Goal: Task Accomplishment & Management: Manage account settings

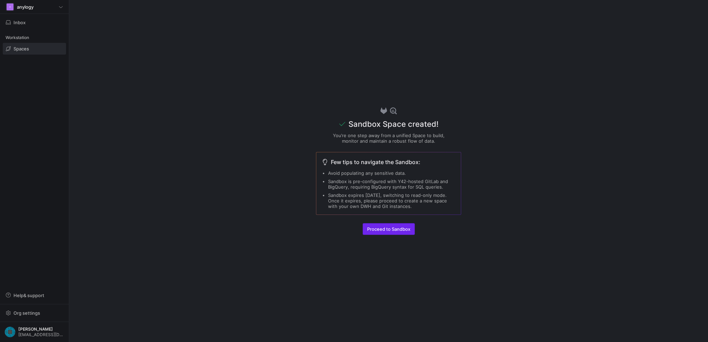
click at [384, 230] on span "Proceed to Sandbox" at bounding box center [388, 229] width 43 height 6
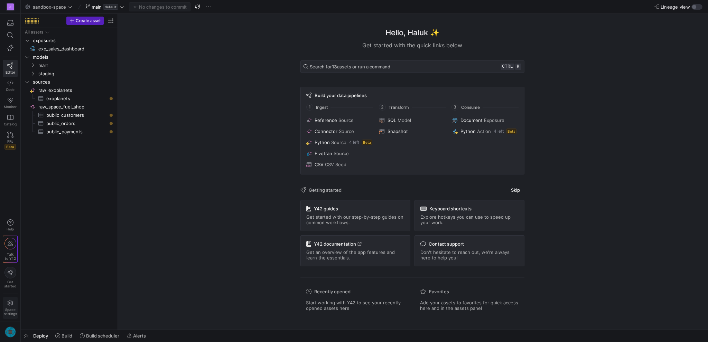
click at [10, 302] on icon at bounding box center [10, 303] width 6 height 6
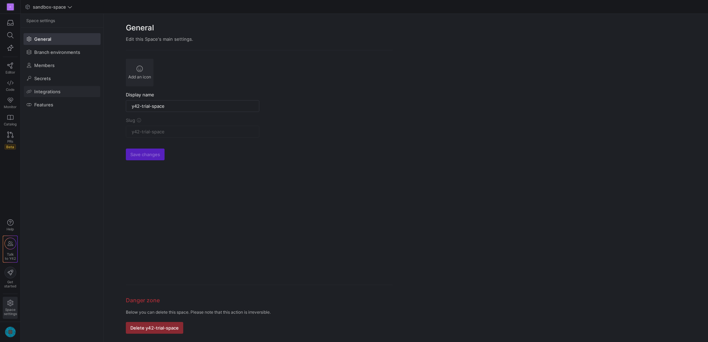
click at [50, 89] on span "Integrations" at bounding box center [47, 92] width 26 height 6
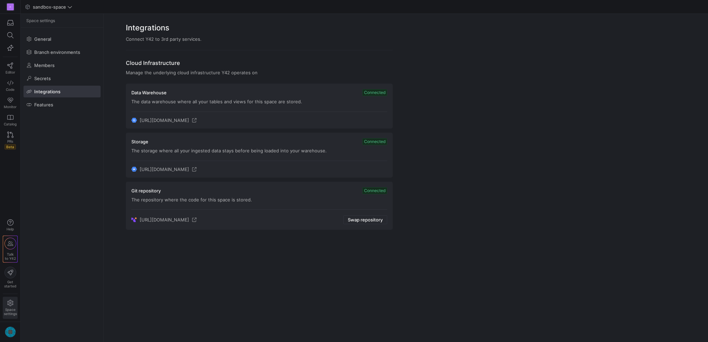
click at [187, 73] on div "Manage the underlying cloud infrastructure Y42 operates on" at bounding box center [259, 73] width 267 height 6
click at [188, 118] on span "[URL][DOMAIN_NAME]" at bounding box center [164, 120] width 49 height 6
click at [196, 119] on icon at bounding box center [194, 120] width 4 height 4
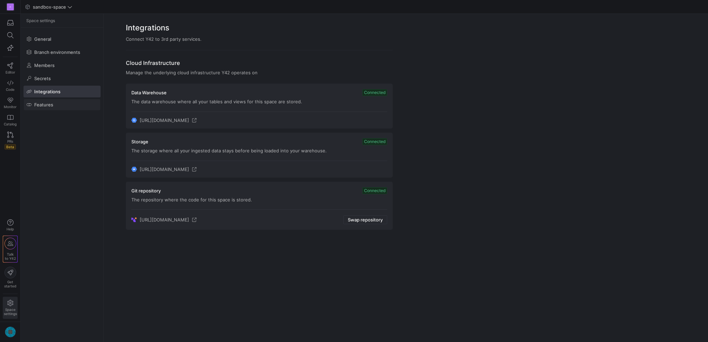
click at [54, 105] on span at bounding box center [62, 104] width 76 height 11
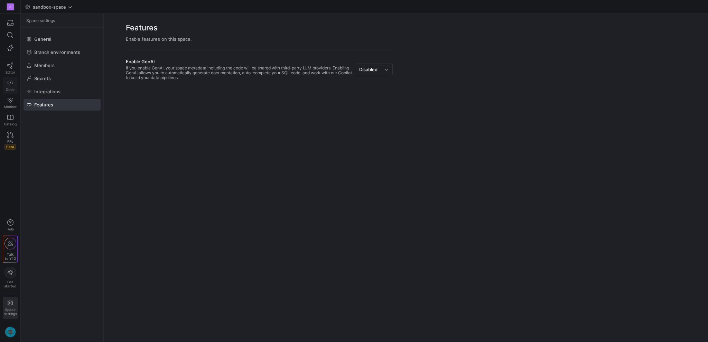
click at [12, 81] on icon at bounding box center [10, 83] width 6 height 6
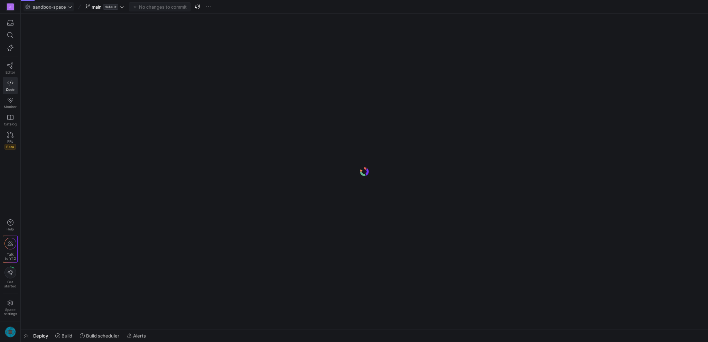
click at [58, 3] on span at bounding box center [49, 7] width 50 height 8
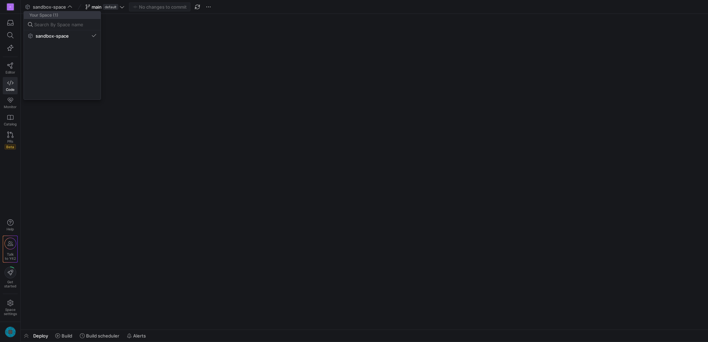
click at [126, 67] on div at bounding box center [354, 171] width 708 height 342
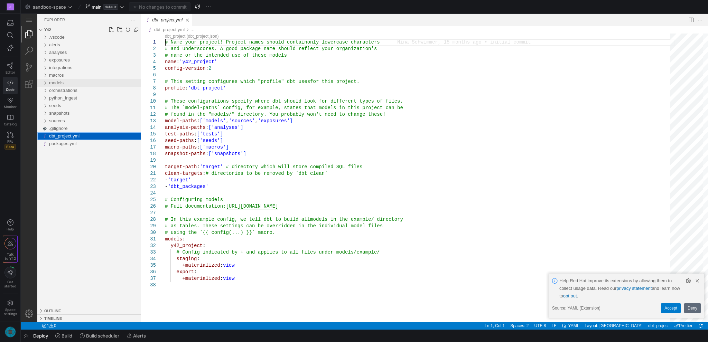
click at [69, 84] on div "models" at bounding box center [95, 83] width 92 height 8
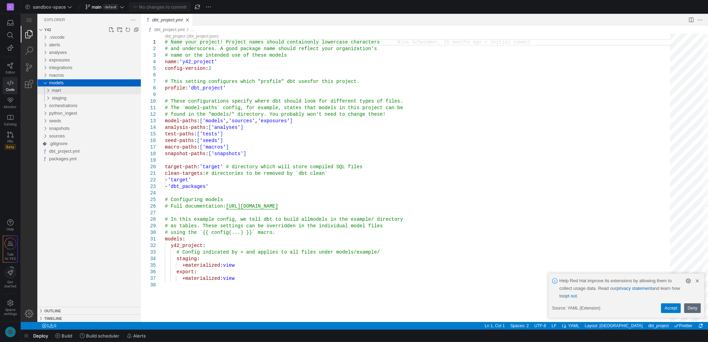
click at [69, 90] on div "mart" at bounding box center [96, 91] width 89 height 8
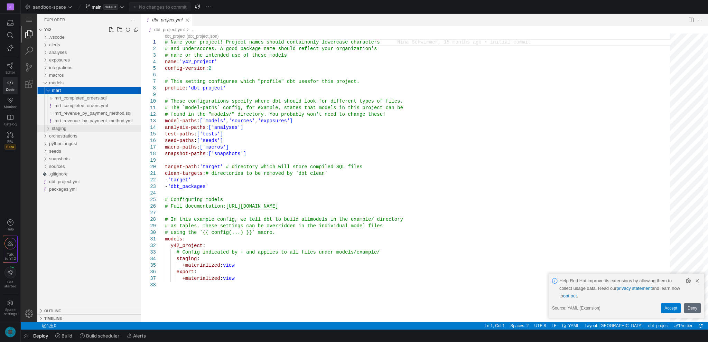
click at [78, 128] on div "staging" at bounding box center [96, 129] width 89 height 8
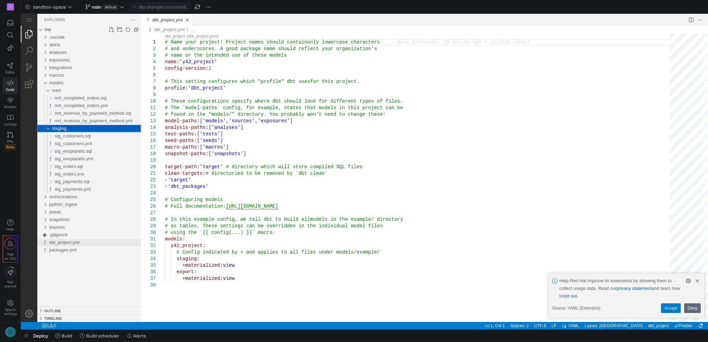
click at [75, 244] on span "dbt_project.yml" at bounding box center [64, 242] width 30 height 5
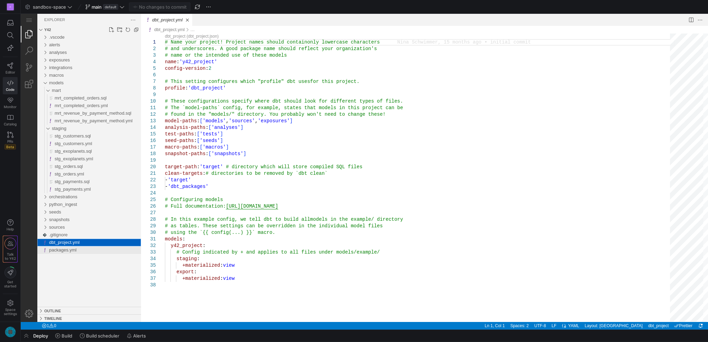
click at [77, 251] on div "packages.yml" at bounding box center [95, 250] width 92 height 8
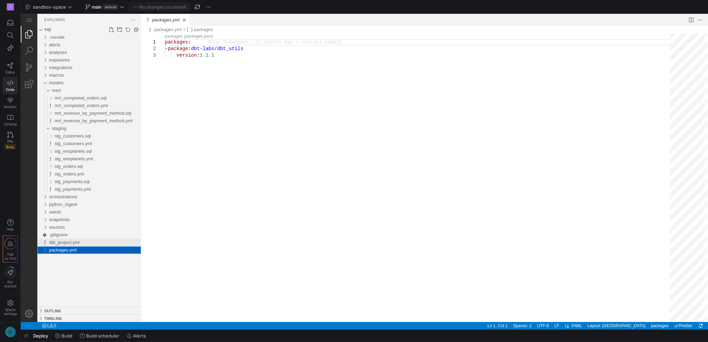
click at [77, 243] on span "dbt_project.yml" at bounding box center [64, 242] width 30 height 5
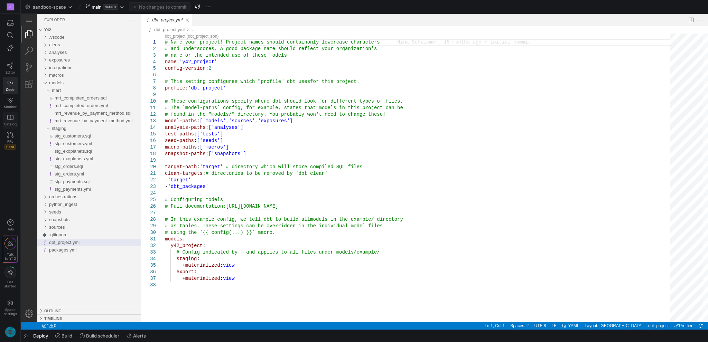
click at [8, 119] on icon at bounding box center [10, 117] width 6 height 5
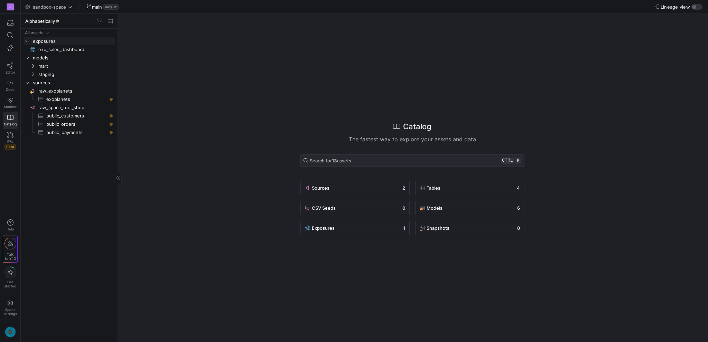
click at [47, 39] on span "exposures" at bounding box center [73, 41] width 81 height 8
click at [49, 48] on span "models" at bounding box center [73, 50] width 81 height 8
click at [50, 54] on span "sources" at bounding box center [73, 58] width 81 height 8
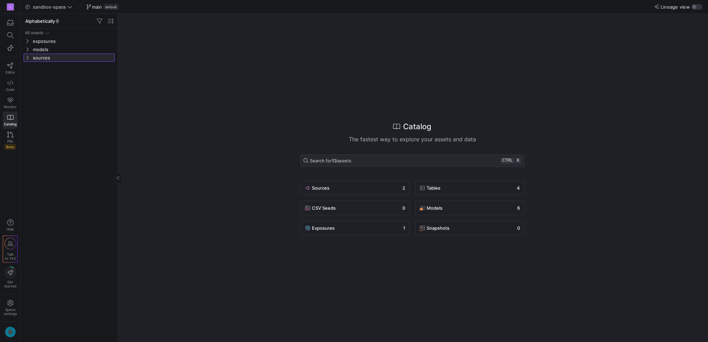
click at [50, 55] on span "sources" at bounding box center [73, 58] width 81 height 8
click at [60, 74] on span "exoplanets​​​​​​​​​" at bounding box center [76, 74] width 60 height 8
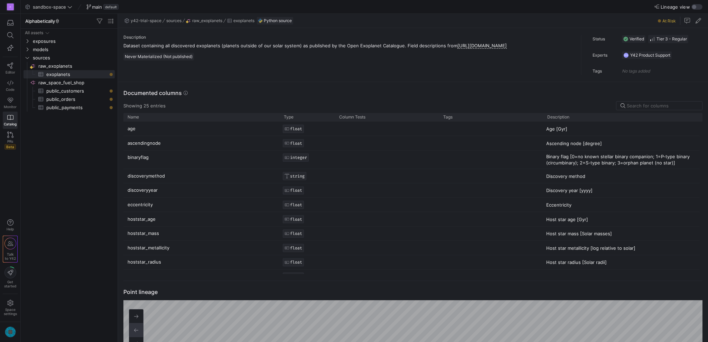
drag, startPoint x: 197, startPoint y: 289, endPoint x: 218, endPoint y: 284, distance: 22.4
click at [197, 279] on div "Description Dataset containing all discovered exoplanets (planets outside of ou…" at bounding box center [413, 185] width 590 height 314
drag, startPoint x: 294, startPoint y: 273, endPoint x: 300, endPoint y: 226, distance: 46.6
click at [300, 226] on div "age FLOAT Age [Gyr] ascendingnode FLOAT Ascending node [degree] binaryflag INTE…" at bounding box center [411, 304] width 576 height 364
click at [291, 274] on div "FLOAT" at bounding box center [293, 277] width 21 height 8
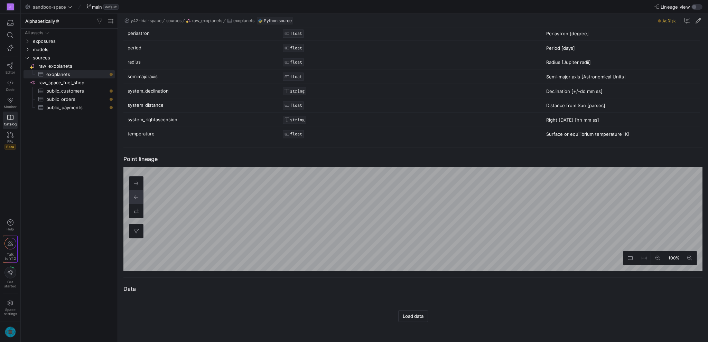
scroll to position [53, 0]
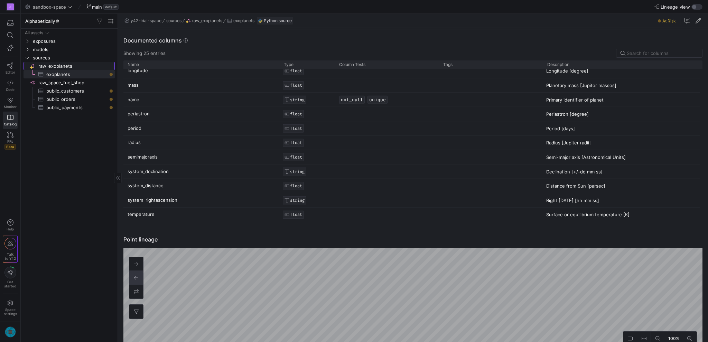
click at [58, 63] on span "raw_exoplanets​​​​​​​​" at bounding box center [75, 66] width 75 height 8
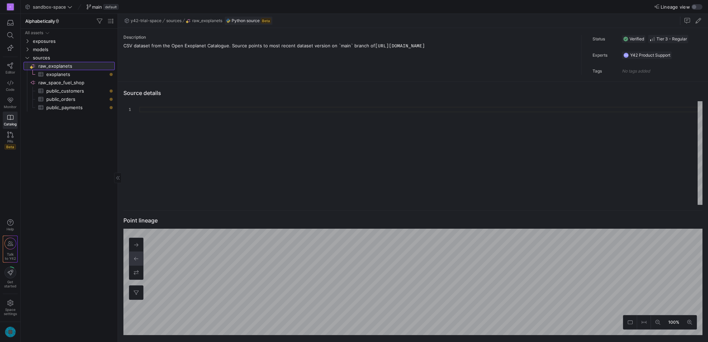
type textarea "import requests import pandas as pd from io import StringIO import logging from…"
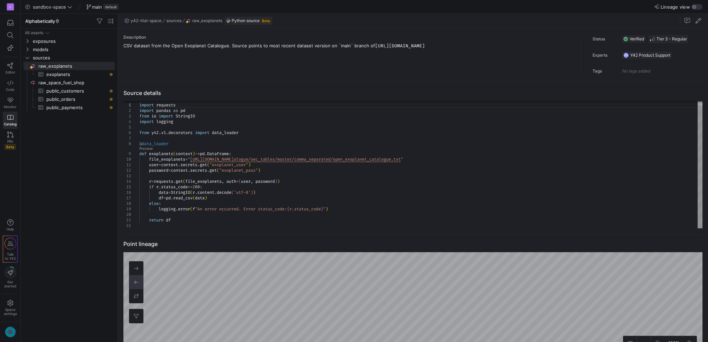
scroll to position [21, 0]
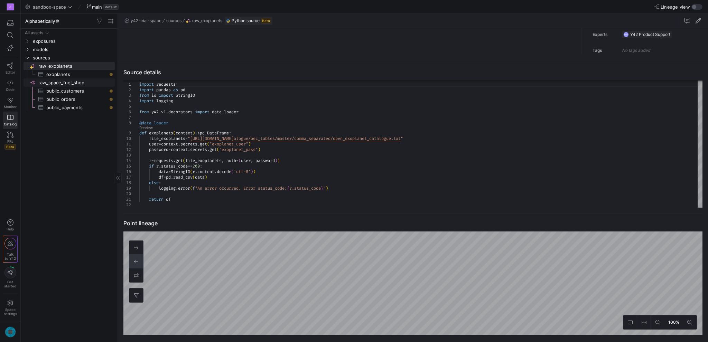
click at [46, 81] on span "raw_space_fuel_shop​​​​​​​​" at bounding box center [75, 83] width 75 height 8
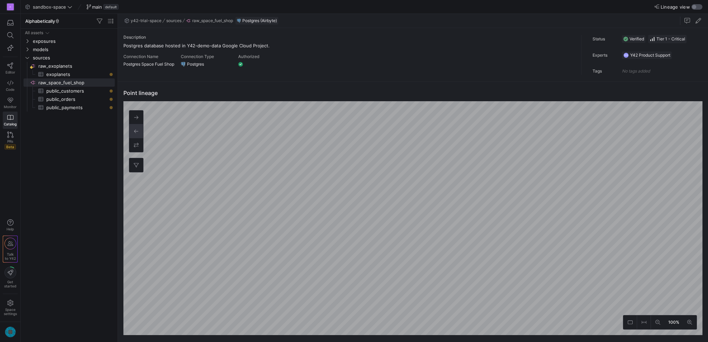
click at [697, 7] on div "button" at bounding box center [696, 7] width 11 height 6
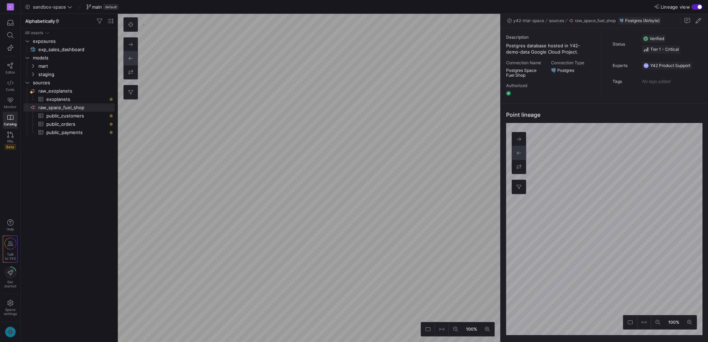
click at [697, 7] on div "button" at bounding box center [696, 7] width 11 height 6
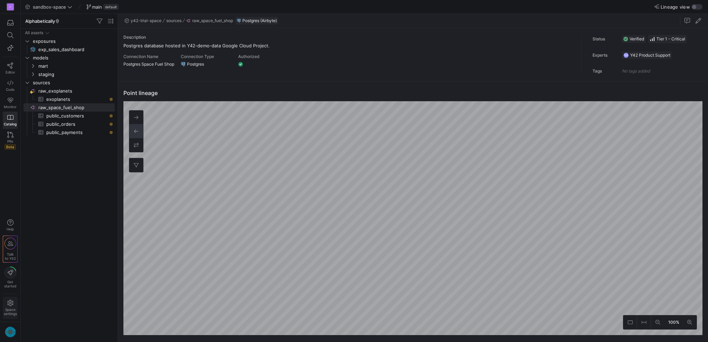
click at [11, 308] on span "Space settings" at bounding box center [10, 312] width 13 height 8
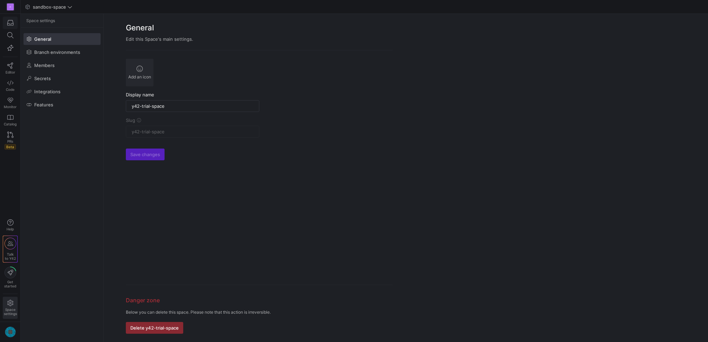
click at [9, 24] on icon "button" at bounding box center [10, 23] width 6 height 6
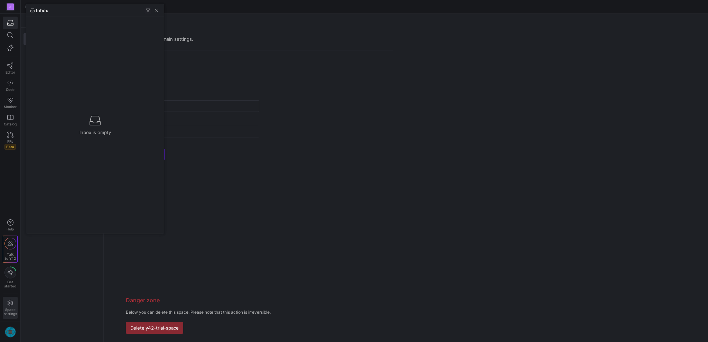
click at [10, 117] on div at bounding box center [354, 171] width 708 height 342
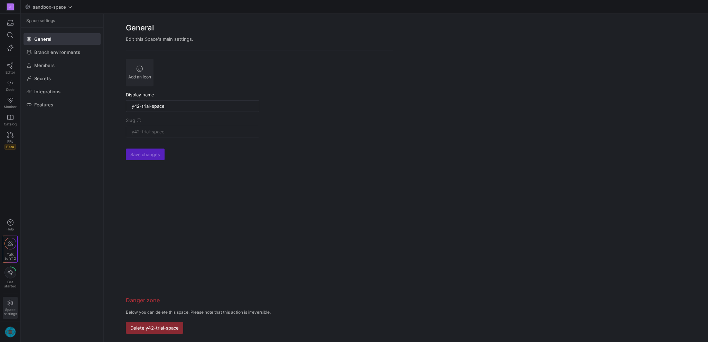
click at [10, 117] on icon at bounding box center [10, 117] width 6 height 6
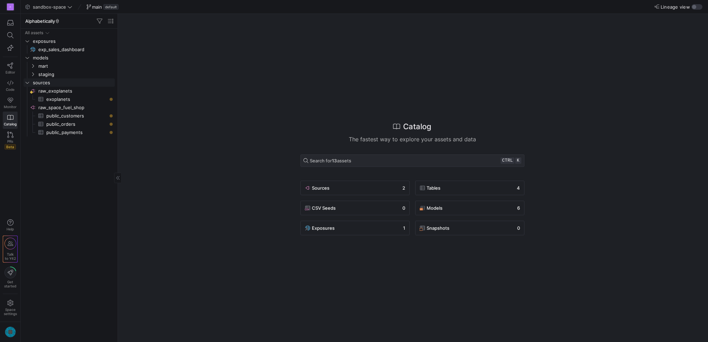
click at [50, 83] on span "sources" at bounding box center [73, 83] width 81 height 8
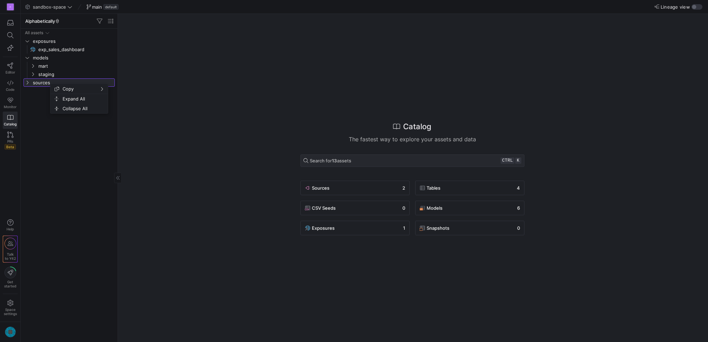
click at [41, 82] on span "sources" at bounding box center [73, 83] width 81 height 8
click at [62, 100] on span "exoplanets​​​​​​​​​" at bounding box center [76, 99] width 60 height 8
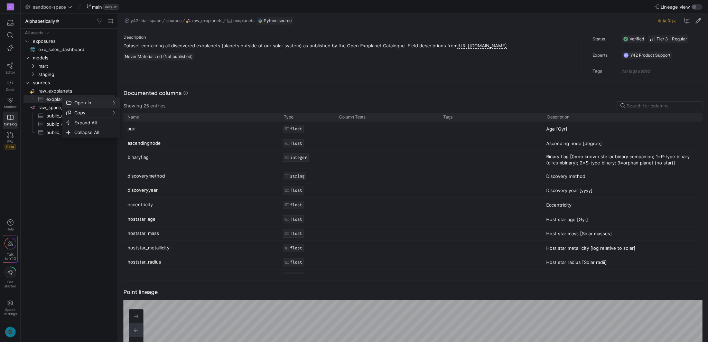
click at [74, 101] on span "Open In" at bounding box center [91, 103] width 39 height 10
click at [53, 90] on span "raw_exoplanets​​​​​​​​" at bounding box center [75, 91] width 75 height 8
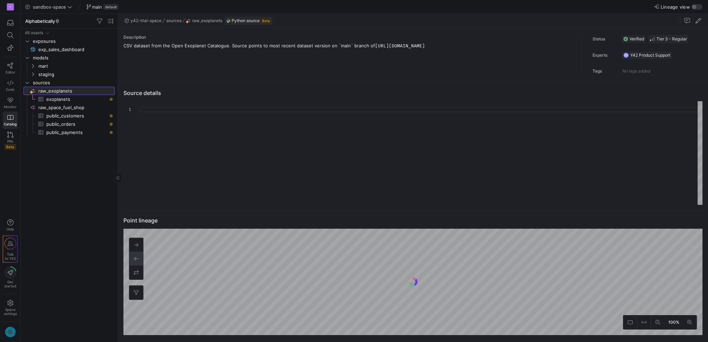
type textarea "import requests import pandas as pd from io import StringIO import logging from…"
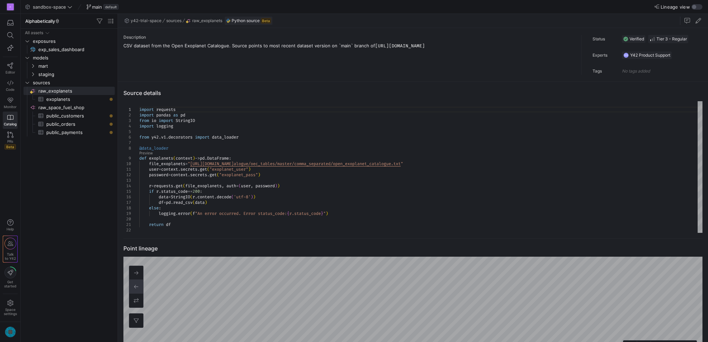
click at [354, 31] on div "Description CSV dataset from the Open Exoplanet Catalogue. Source points to mos…" at bounding box center [411, 55] width 587 height 54
click at [12, 84] on icon at bounding box center [10, 83] width 6 height 6
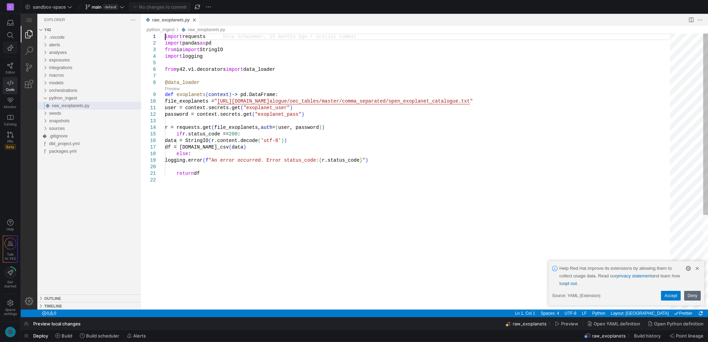
click at [8, 48] on icon "button" at bounding box center [10, 48] width 6 height 6
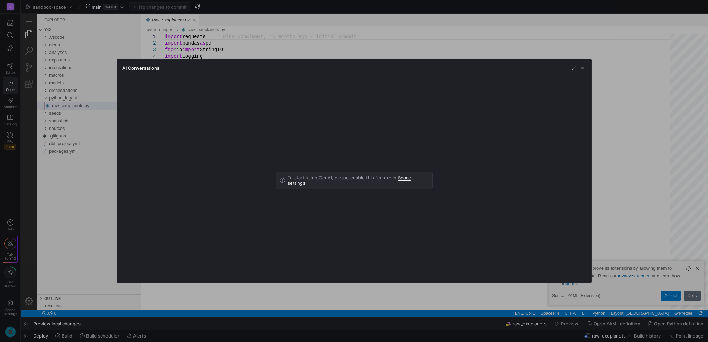
click at [401, 181] on link "Space settings" at bounding box center [349, 180] width 123 height 11
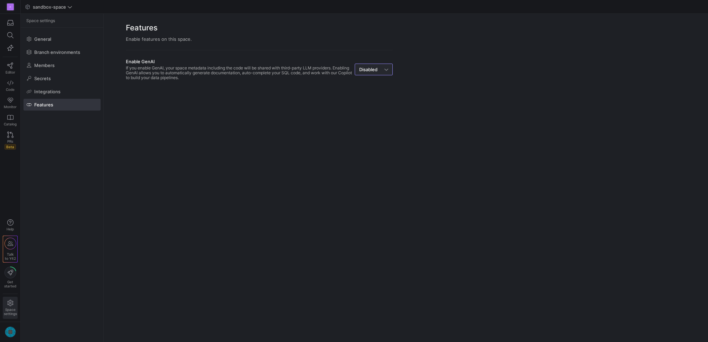
click at [373, 68] on span "Disabled" at bounding box center [368, 70] width 18 height 6
click at [370, 83] on span "Enabled" at bounding box center [374, 82] width 32 height 6
click at [51, 92] on span "Integrations" at bounding box center [47, 92] width 26 height 6
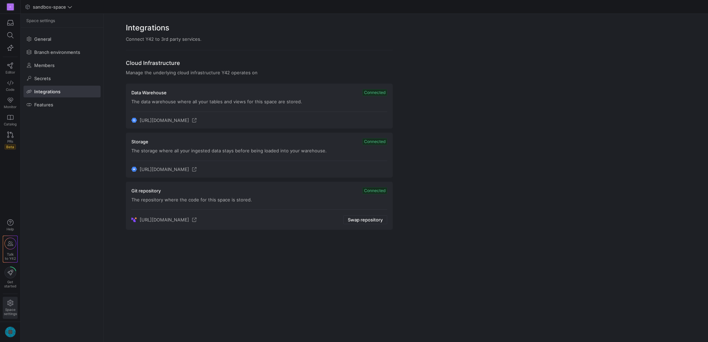
click at [137, 141] on h3 "Storage" at bounding box center [139, 142] width 17 height 6
click at [59, 75] on span at bounding box center [62, 78] width 76 height 11
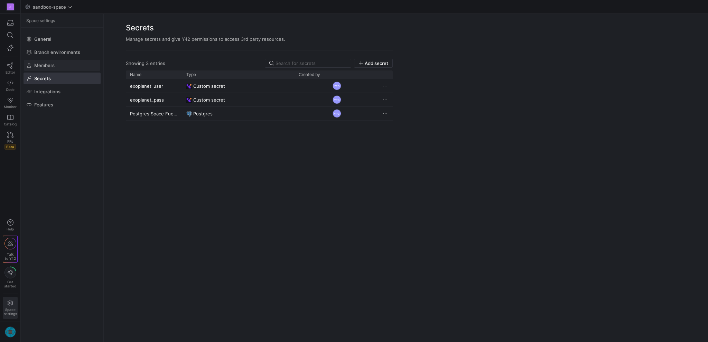
click at [55, 65] on span at bounding box center [62, 65] width 76 height 11
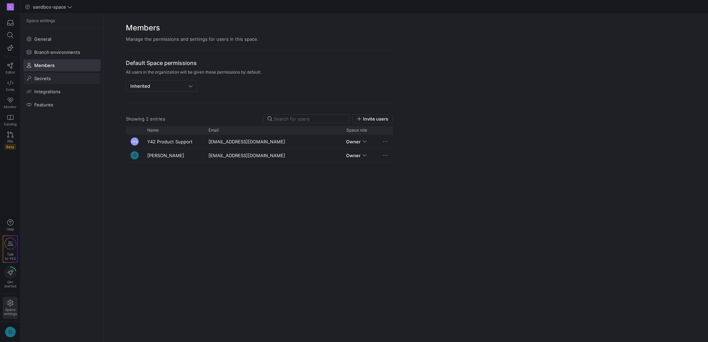
click at [57, 76] on span at bounding box center [62, 78] width 76 height 11
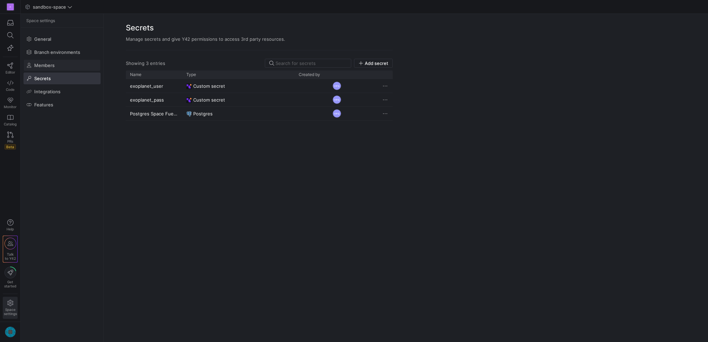
click at [50, 63] on span "Members" at bounding box center [44, 66] width 20 height 6
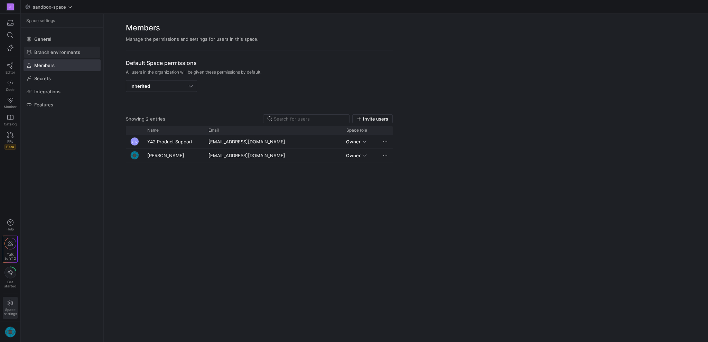
click at [51, 49] on span at bounding box center [62, 52] width 76 height 11
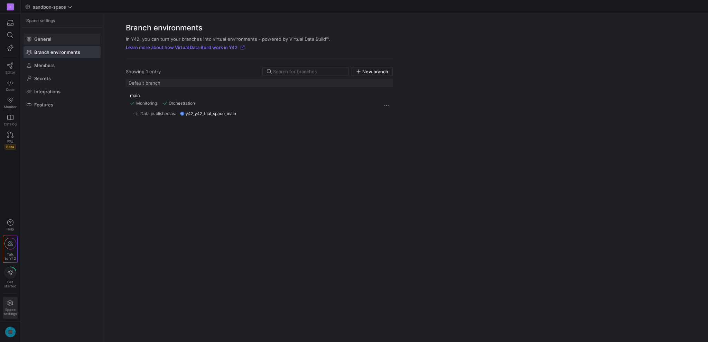
click at [46, 38] on span "General" at bounding box center [42, 39] width 17 height 6
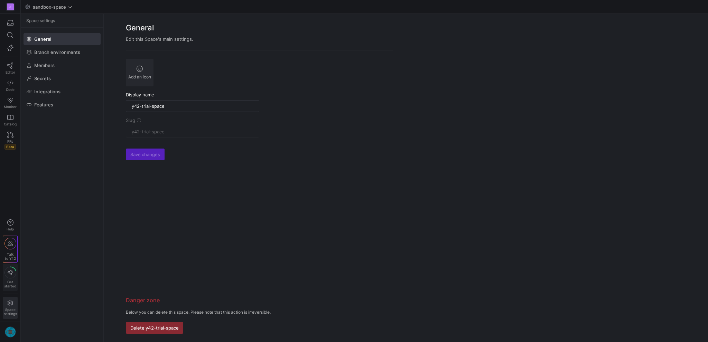
click at [9, 272] on icon at bounding box center [11, 273] width 6 height 6
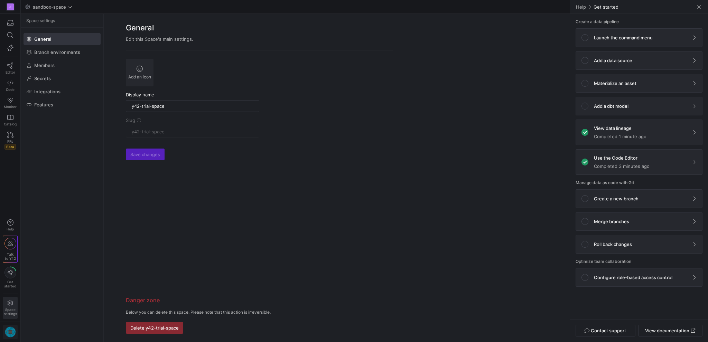
click at [13, 330] on img "button" at bounding box center [10, 332] width 11 height 11
click at [26, 297] on span "User settings" at bounding box center [27, 296] width 29 height 6
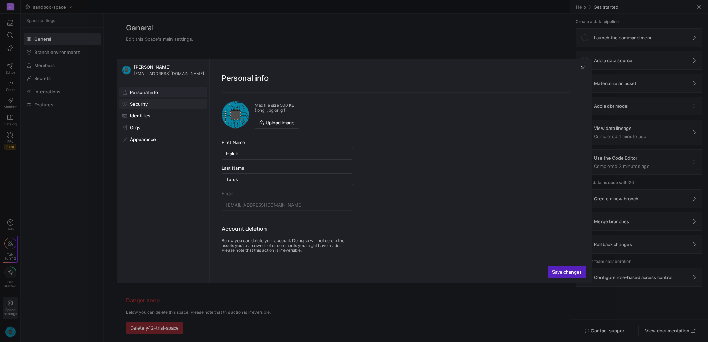
click at [149, 104] on span at bounding box center [163, 104] width 87 height 10
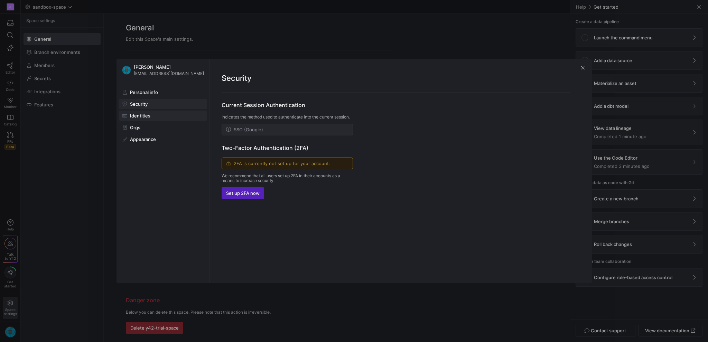
click at [151, 114] on span at bounding box center [163, 116] width 87 height 10
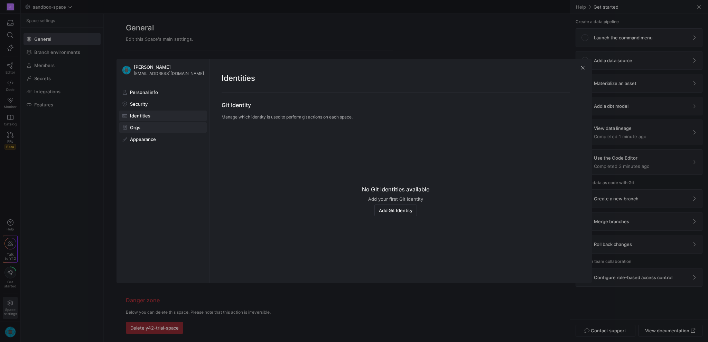
click at [151, 125] on span at bounding box center [163, 128] width 87 height 10
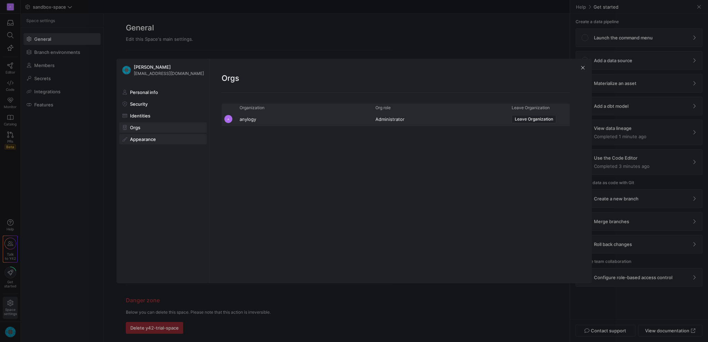
click at [153, 138] on span "Appearance" at bounding box center [143, 140] width 26 height 6
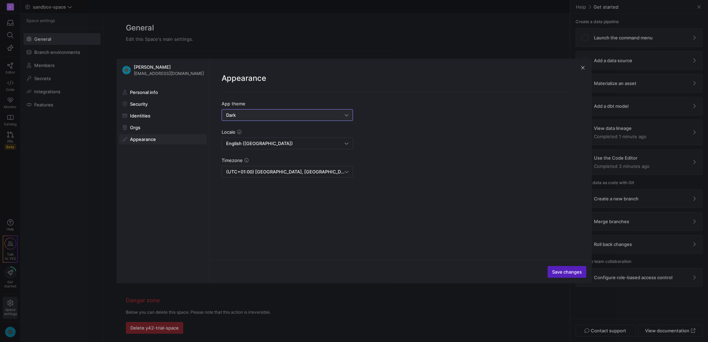
click at [249, 117] on div "Dark" at bounding box center [285, 115] width 119 height 6
click at [250, 147] on span "System Default" at bounding box center [247, 150] width 33 height 6
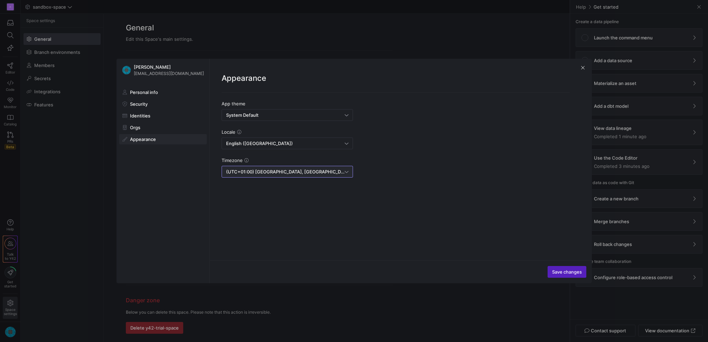
click at [305, 169] on span "(UTC+01:00) [GEOGRAPHIC_DATA], [GEOGRAPHIC_DATA], [GEOGRAPHIC_DATA], [GEOGRAPHI…" at bounding box center [386, 172] width 321 height 6
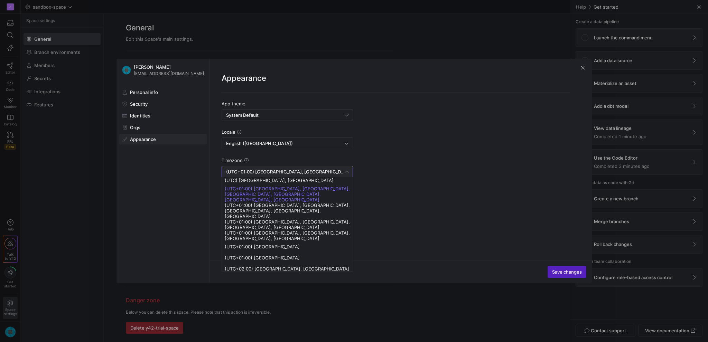
scroll to position [532, 0]
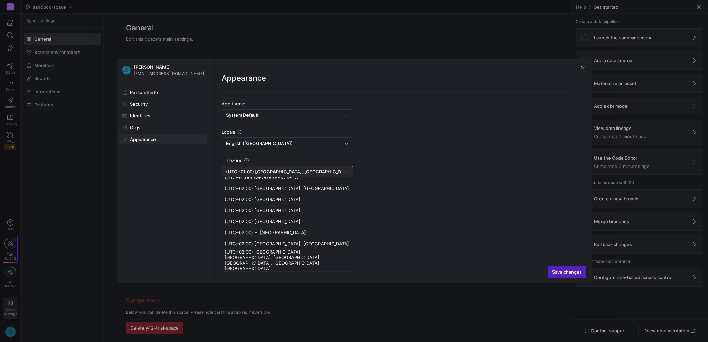
click at [278, 274] on span "(UTC+03:00) [GEOGRAPHIC_DATA]" at bounding box center [287, 277] width 125 height 6
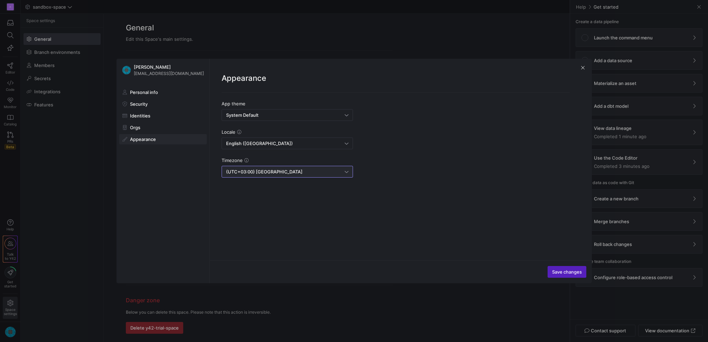
click at [317, 211] on form "App theme System Default Locale English ([GEOGRAPHIC_DATA]) Timezone (UTC+03:00…" at bounding box center [396, 176] width 348 height 151
click at [572, 273] on span "Save changes" at bounding box center [567, 272] width 30 height 6
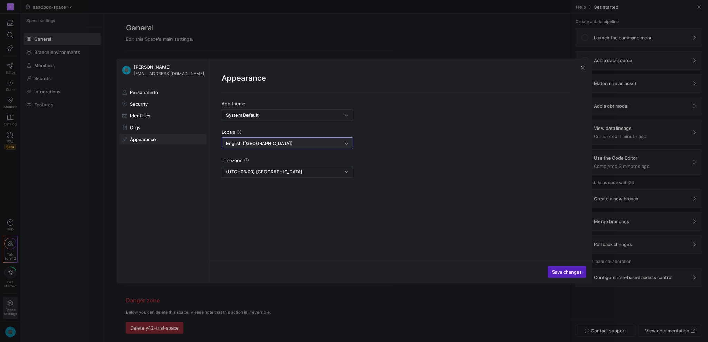
click at [254, 144] on div "English ([GEOGRAPHIC_DATA])" at bounding box center [285, 144] width 119 height 6
click at [471, 166] on div at bounding box center [354, 171] width 708 height 342
click at [583, 68] on span "button" at bounding box center [582, 67] width 7 height 7
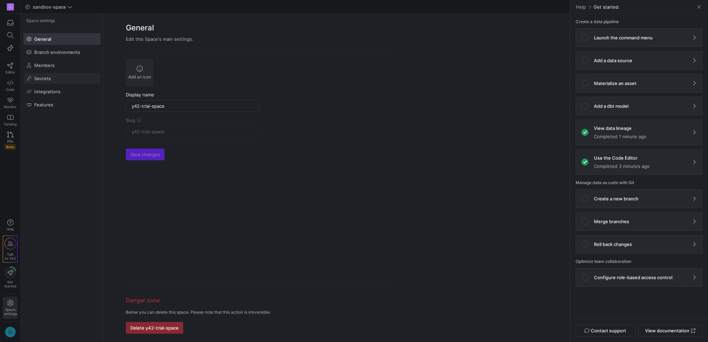
click at [58, 77] on span at bounding box center [62, 78] width 76 height 11
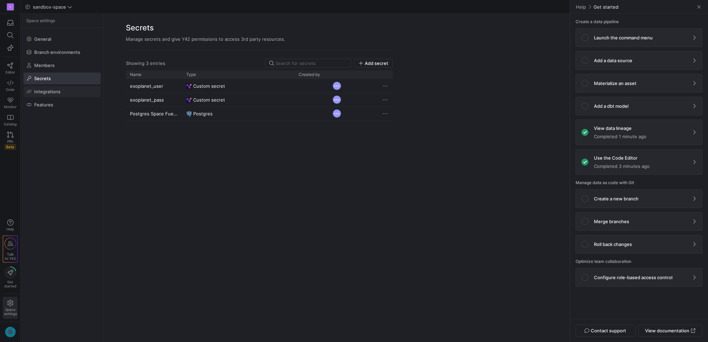
click at [56, 90] on span "Integrations" at bounding box center [47, 92] width 26 height 6
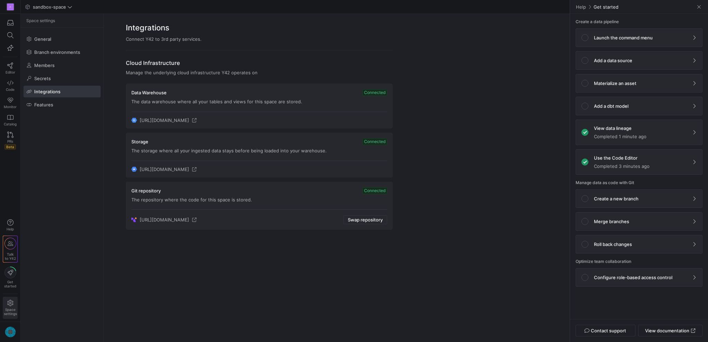
click at [375, 91] on span "Connected" at bounding box center [374, 92] width 25 height 7
click at [13, 122] on span "Catalog" at bounding box center [10, 124] width 13 height 4
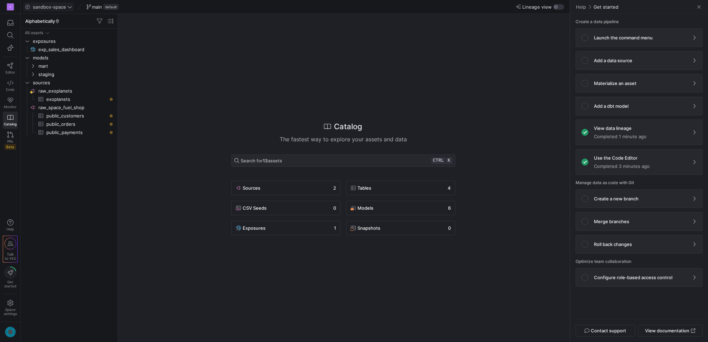
click at [69, 8] on icon at bounding box center [69, 6] width 5 height 5
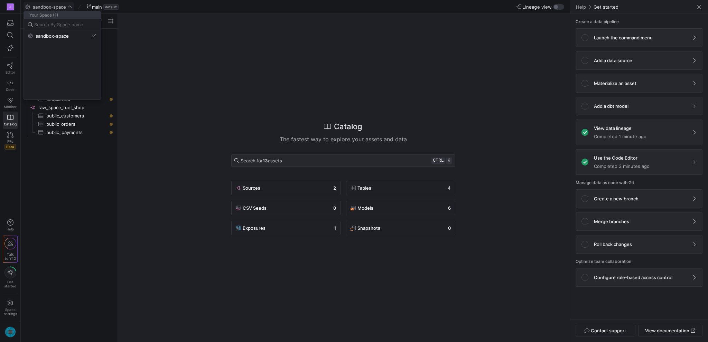
click at [69, 5] on div at bounding box center [354, 171] width 708 height 342
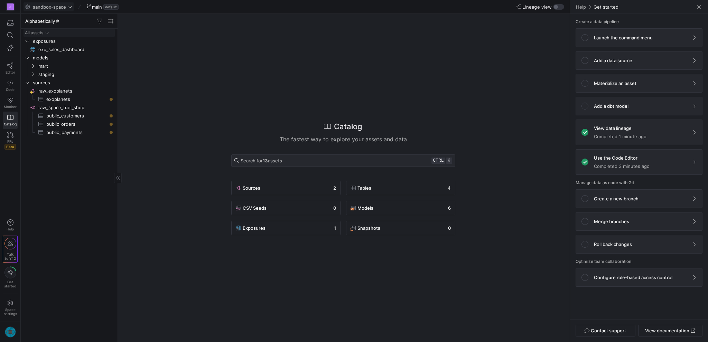
click at [49, 32] on icon "Press SPACE to select this row." at bounding box center [47, 33] width 5 height 4
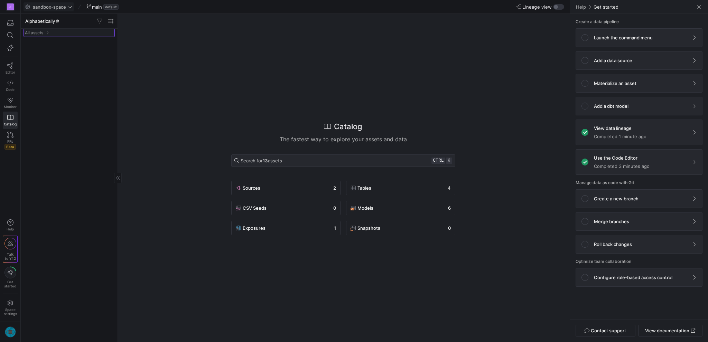
click at [49, 32] on icon "Press SPACE to select this row." at bounding box center [47, 33] width 5 height 4
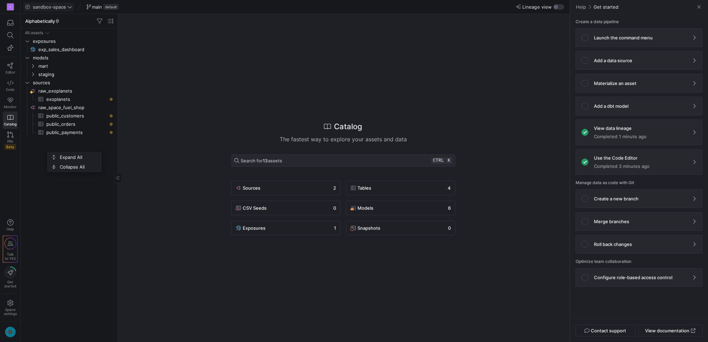
click at [45, 213] on div "All assets exposures exp_sales_dashboard​​​​​ models mart staging sources raw_e…" at bounding box center [68, 184] width 91 height 311
click at [73, 215] on span "Expand All" at bounding box center [75, 218] width 39 height 10
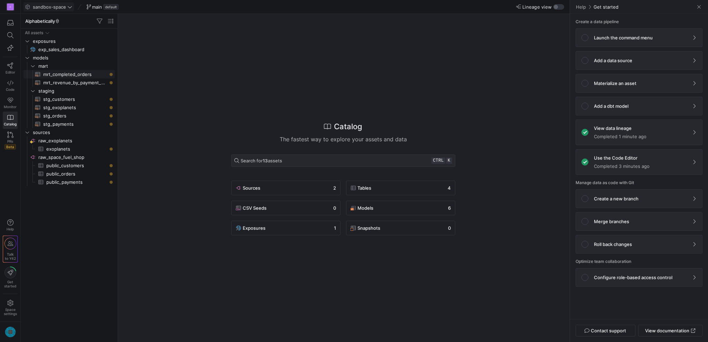
click at [50, 74] on span "mrt_completed_orders​​​​​​​​​​" at bounding box center [75, 74] width 64 height 8
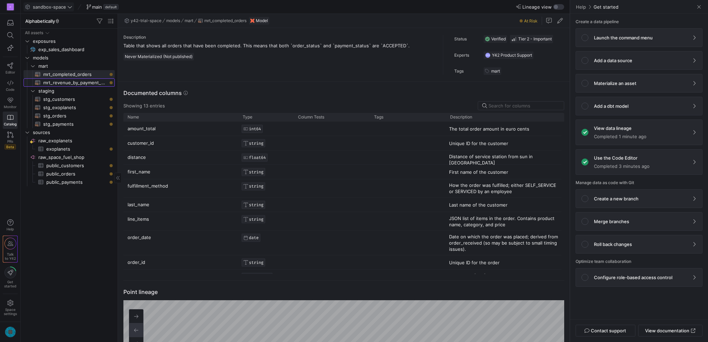
click at [76, 84] on span "mrt_revenue_by_payment_method​​​​​​​​​​" at bounding box center [75, 83] width 64 height 8
type textarea "WITH stg_orders AS ( SELECT * FROM {{ ref('stg_orders') }} ), stg_payments AS (…"
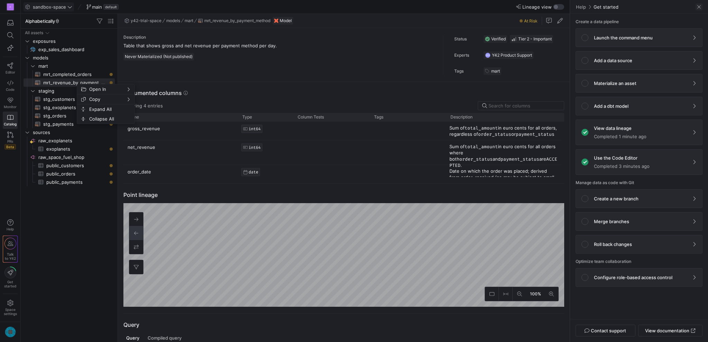
click at [697, 7] on span at bounding box center [698, 6] width 7 height 7
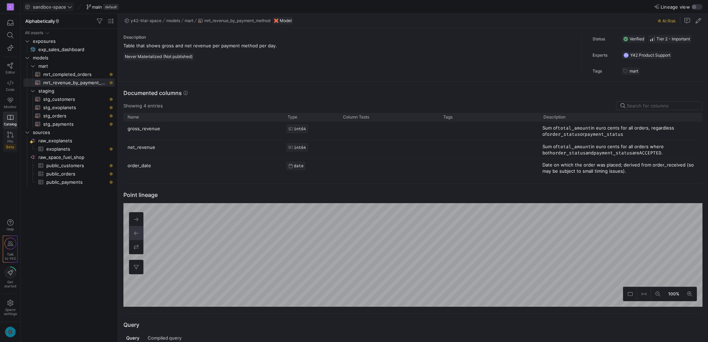
click at [8, 144] on span "Beta" at bounding box center [9, 147] width 11 height 6
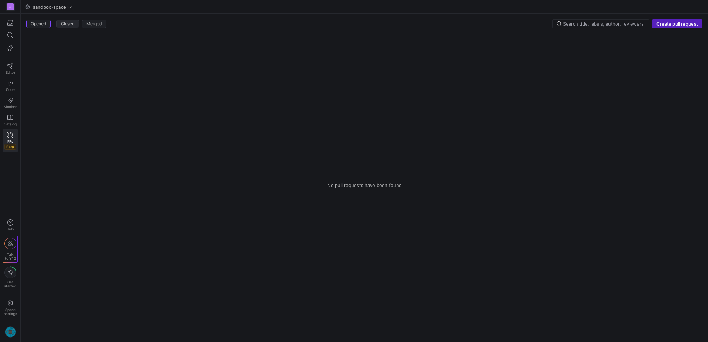
click at [67, 22] on span "Closed" at bounding box center [68, 23] width 14 height 5
click at [93, 22] on span "Merged" at bounding box center [94, 23] width 16 height 5
click at [43, 25] on span "Opened" at bounding box center [39, 23] width 16 height 5
click at [8, 282] on span "Get started" at bounding box center [10, 284] width 12 height 8
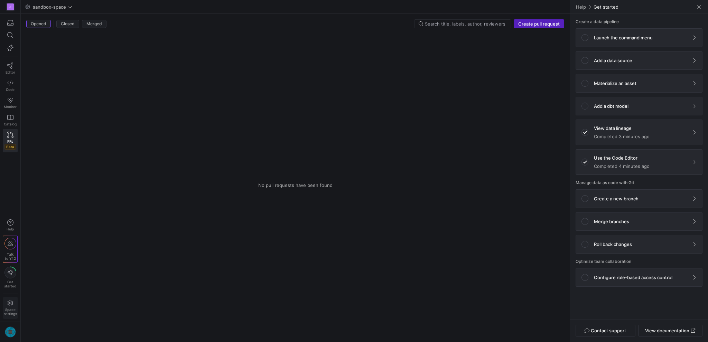
click at [12, 306] on icon at bounding box center [10, 303] width 6 height 6
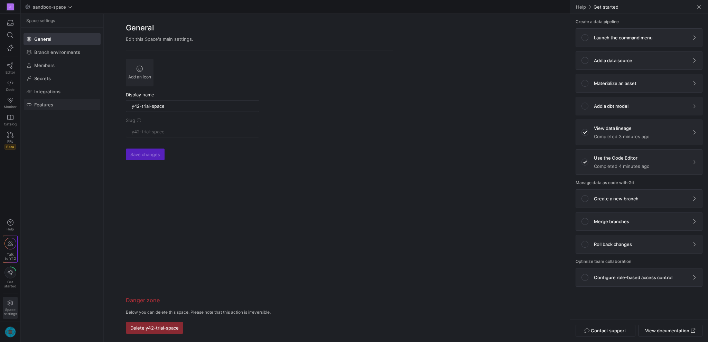
click at [45, 102] on span "Features" at bounding box center [43, 105] width 19 height 6
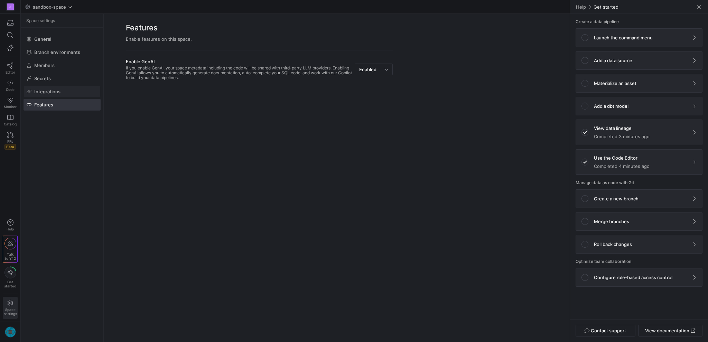
click at [45, 92] on span "Integrations" at bounding box center [47, 92] width 26 height 6
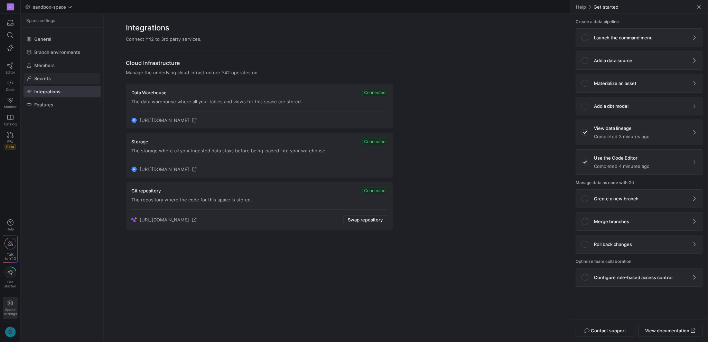
click at [43, 78] on span "Secrets" at bounding box center [42, 79] width 17 height 6
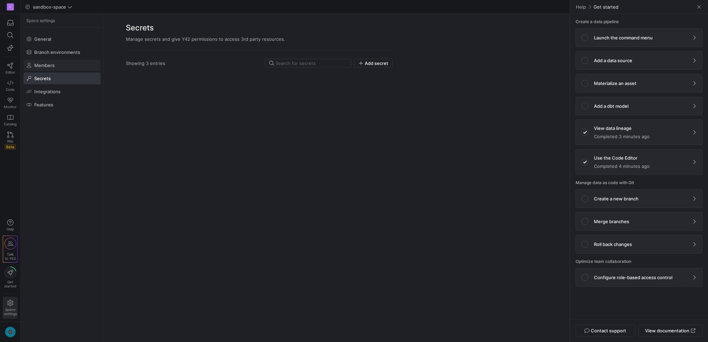
click at [43, 64] on span "Members" at bounding box center [44, 66] width 20 height 6
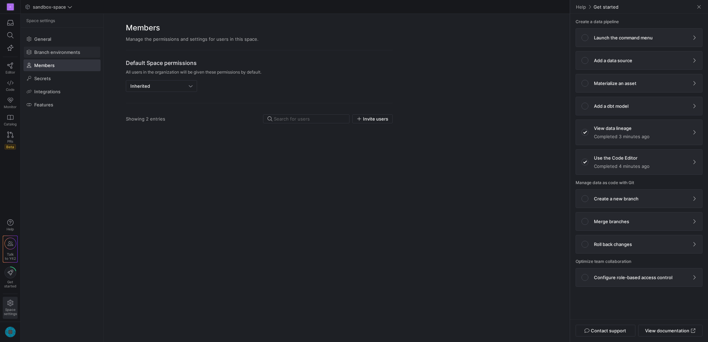
click at [47, 54] on span "Branch environments" at bounding box center [57, 52] width 46 height 6
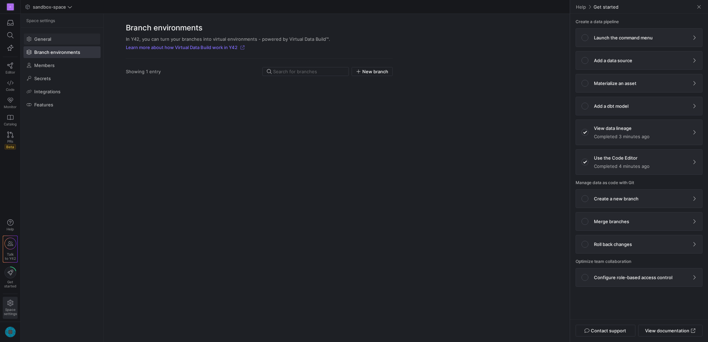
click at [46, 37] on span "General" at bounding box center [42, 39] width 17 height 6
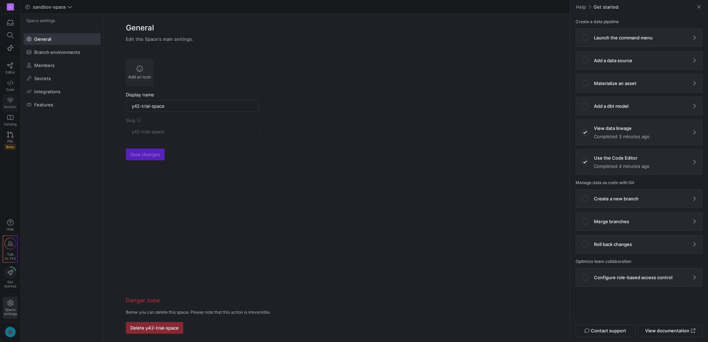
click at [10, 105] on span "Monitor" at bounding box center [10, 107] width 13 height 4
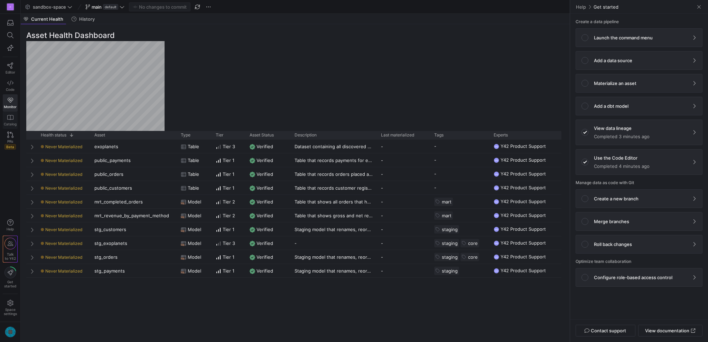
click at [13, 121] on link "Catalog" at bounding box center [10, 120] width 15 height 17
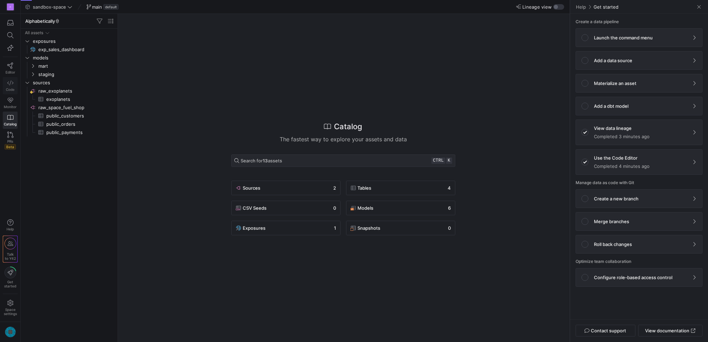
click at [9, 86] on link "Code" at bounding box center [10, 85] width 15 height 17
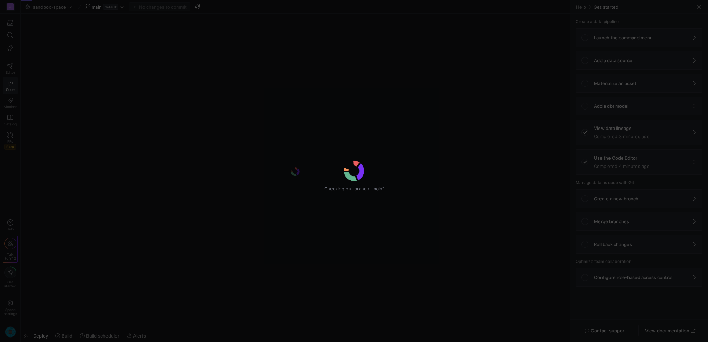
click at [9, 108] on div "Checking out branch "main"" at bounding box center [354, 171] width 708 height 342
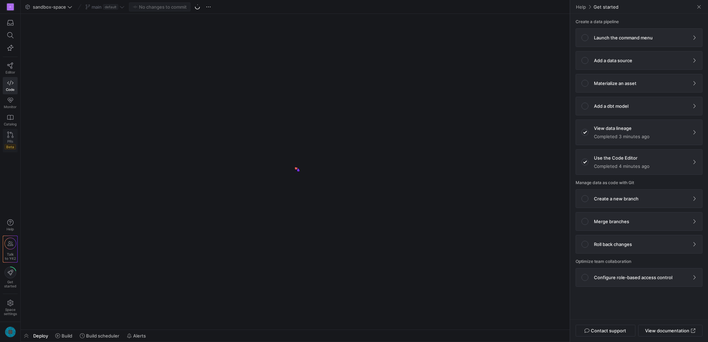
click at [12, 144] on span "Beta" at bounding box center [9, 147] width 11 height 6
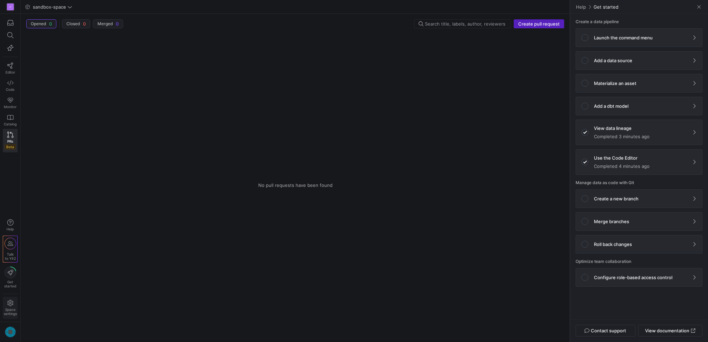
click at [13, 308] on span "Space settings" at bounding box center [10, 312] width 13 height 8
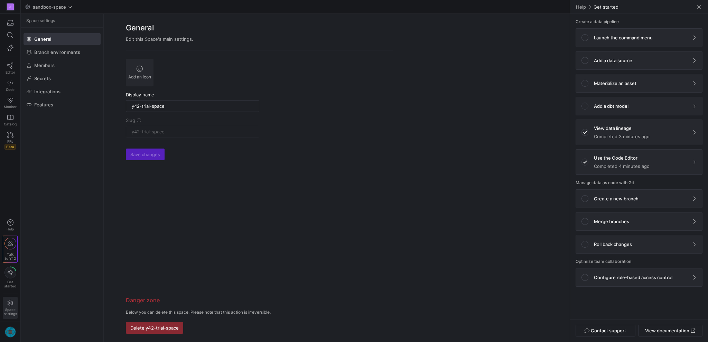
click at [12, 305] on icon at bounding box center [10, 303] width 6 height 6
click at [11, 22] on icon "button" at bounding box center [10, 23] width 6 height 6
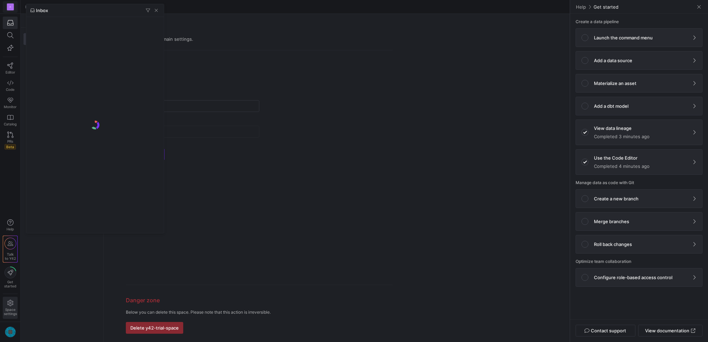
click at [9, 5] on div at bounding box center [354, 171] width 708 height 342
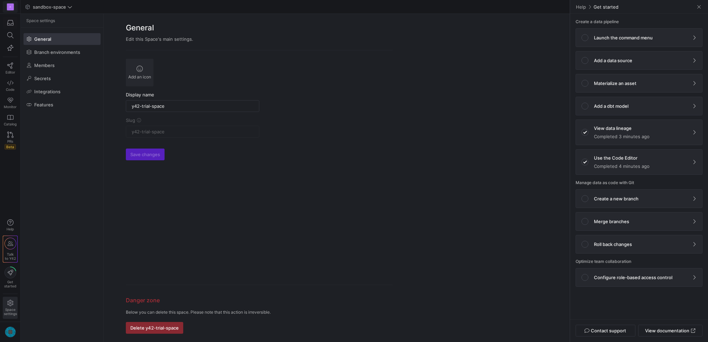
click at [9, 6] on div "A" at bounding box center [10, 6] width 7 height 7
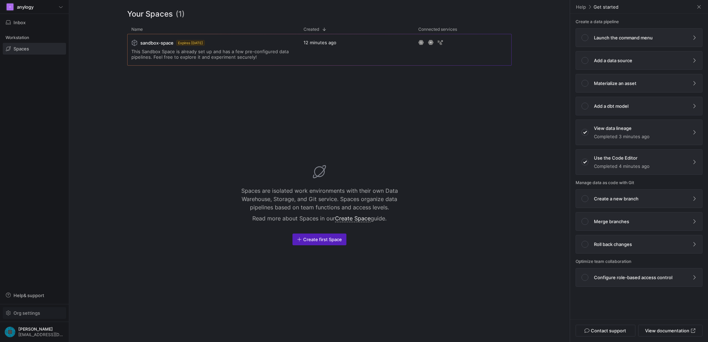
click at [27, 314] on span "Org settings" at bounding box center [26, 313] width 27 height 6
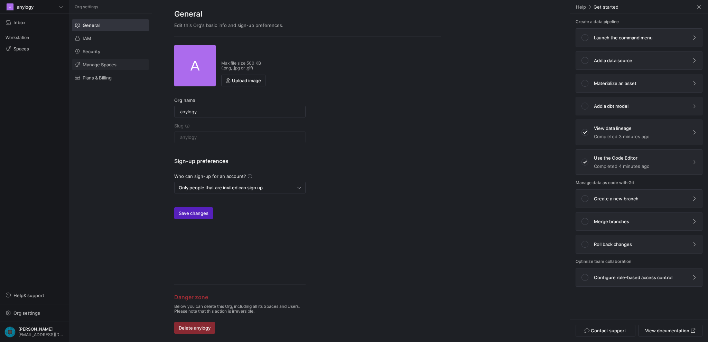
click at [104, 65] on span "Manage Spaces" at bounding box center [100, 65] width 34 height 6
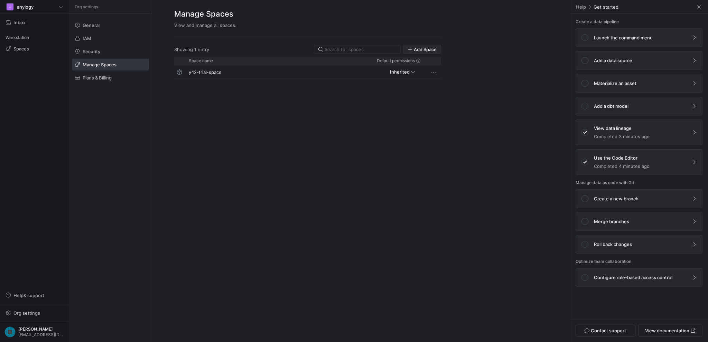
click at [414, 49] on span "Add Space" at bounding box center [425, 50] width 23 height 6
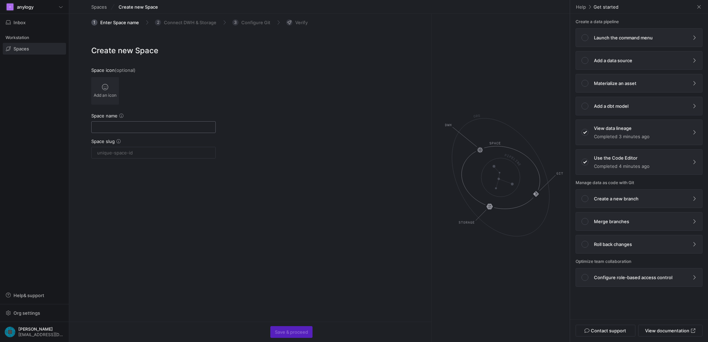
click at [130, 128] on input "text" at bounding box center [153, 127] width 113 height 6
type input "demo"
click at [300, 333] on span "Save & proceed" at bounding box center [291, 332] width 33 height 6
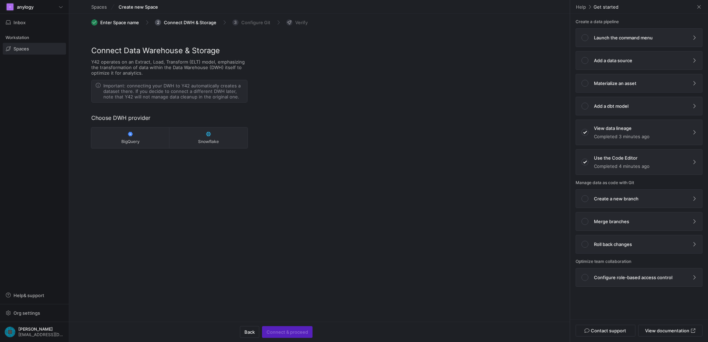
drag, startPoint x: 142, startPoint y: 85, endPoint x: 238, endPoint y: 99, distance: 96.4
click at [238, 99] on span "Important: connecting your DWH to Y42 automatically creates a dataset there. If…" at bounding box center [173, 91] width 140 height 17
click at [228, 100] on div "Important: connecting your DWH to Y42 automatically creates a dataset there. If…" at bounding box center [170, 91] width 156 height 22
click at [159, 62] on span "Y42 operates on an Extract, Load, Transform (ELT) model, emphasizing the transf…" at bounding box center [169, 67] width 156 height 17
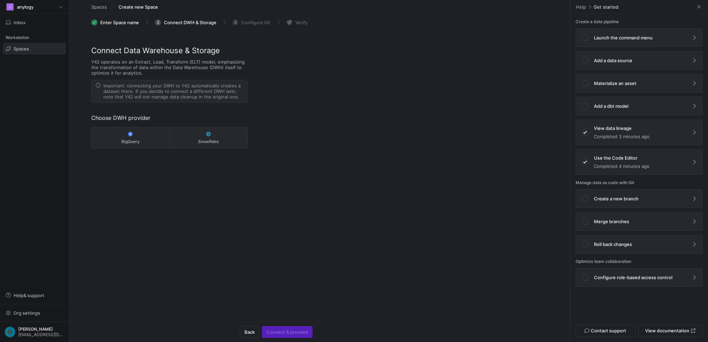
click at [159, 62] on span "Y42 operates on an Extract, Load, Transform (ELT) model, emphasizing the transf…" at bounding box center [169, 67] width 156 height 17
